Goal: Find specific page/section: Find specific page/section

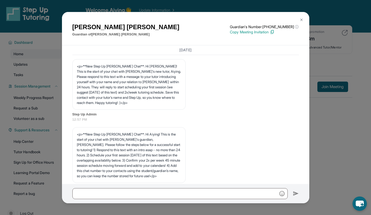
scroll to position [969, 0]
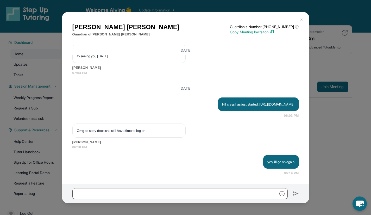
drag, startPoint x: 229, startPoint y: 100, endPoint x: 279, endPoint y: 110, distance: 51.1
click at [279, 110] on div "Hi! class has just started: https://student-portal.stepuptutoring.org/student/S…" at bounding box center [258, 104] width 81 height 14
copy p "https://student-portal.stepuptutoring.org/student/SQOWTE"
click at [300, 17] on button at bounding box center [301, 20] width 10 height 10
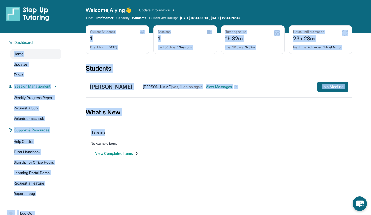
drag, startPoint x: 234, startPoint y: 137, endPoint x: 39, endPoint y: 36, distance: 219.4
click at [39, 36] on div "Open sidebar Welcome, Aiying 👋 Update Information Title: Tutor/Mentor Capacity:…" at bounding box center [185, 106] width 371 height 215
click at [96, 56] on div "Current Students 1 First Match : 14 days ago Sessions 1 Last 30 days : 1 Sessio…" at bounding box center [219, 44] width 267 height 39
